Goal: Task Accomplishment & Management: Use online tool/utility

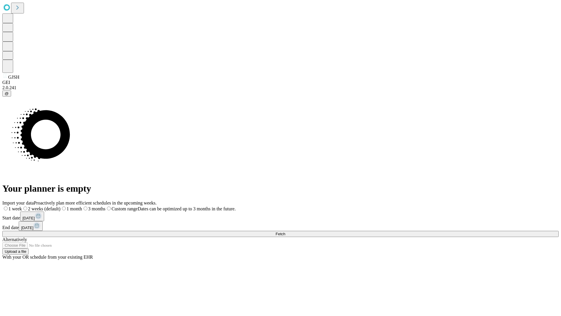
click at [285, 232] on span "Fetch" at bounding box center [281, 234] width 10 height 4
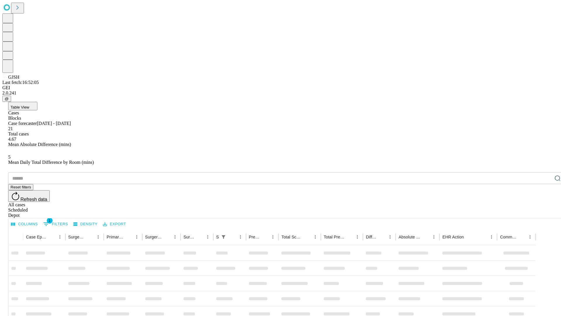
click at [546, 213] on div "Depot" at bounding box center [286, 215] width 557 height 5
